Goal: Task Accomplishment & Management: Use online tool/utility

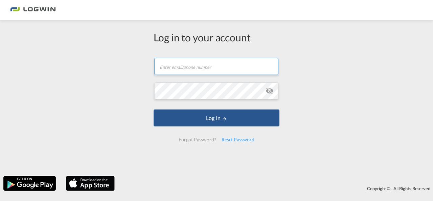
click at [208, 69] on input "text" at bounding box center [216, 66] width 124 height 17
type input "[PERSON_NAME][EMAIL_ADDRESS][PERSON_NAME][DOMAIN_NAME]"
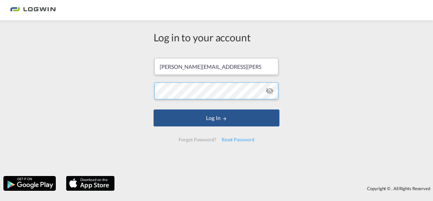
click at [154, 109] on button "Log In" at bounding box center [217, 117] width 126 height 17
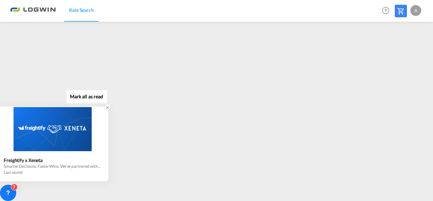
click at [108, 107] on icon at bounding box center [107, 107] width 5 height 5
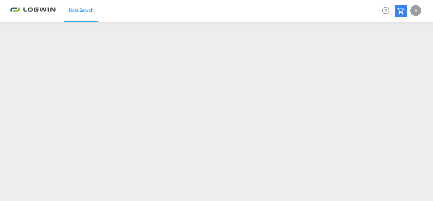
click at [27, 8] on img at bounding box center [33, 10] width 46 height 15
click at [43, 9] on img at bounding box center [33, 10] width 46 height 15
click at [78, 10] on span "Rate Search" at bounding box center [81, 10] width 25 height 6
